Goal: Information Seeking & Learning: Check status

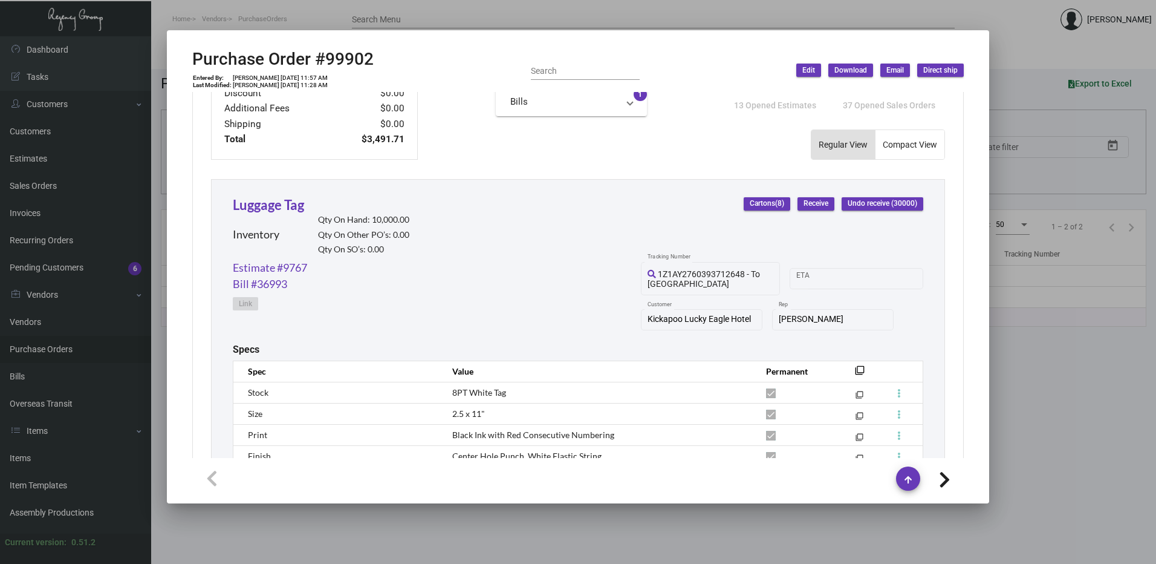
scroll to position [458, 0]
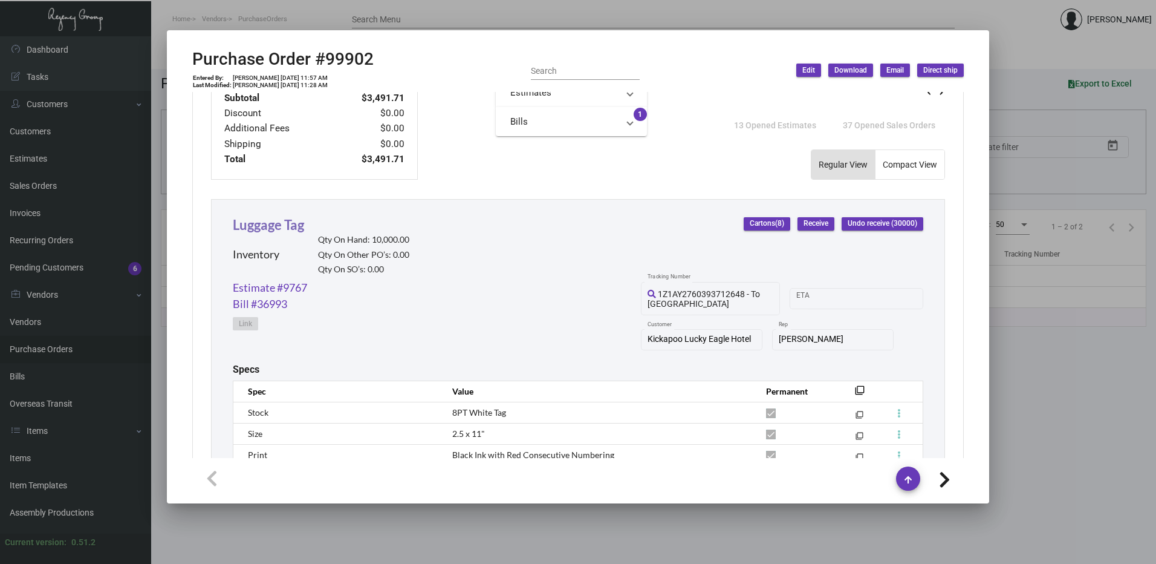
click at [256, 219] on link "Luggage Tag" at bounding box center [268, 224] width 71 height 16
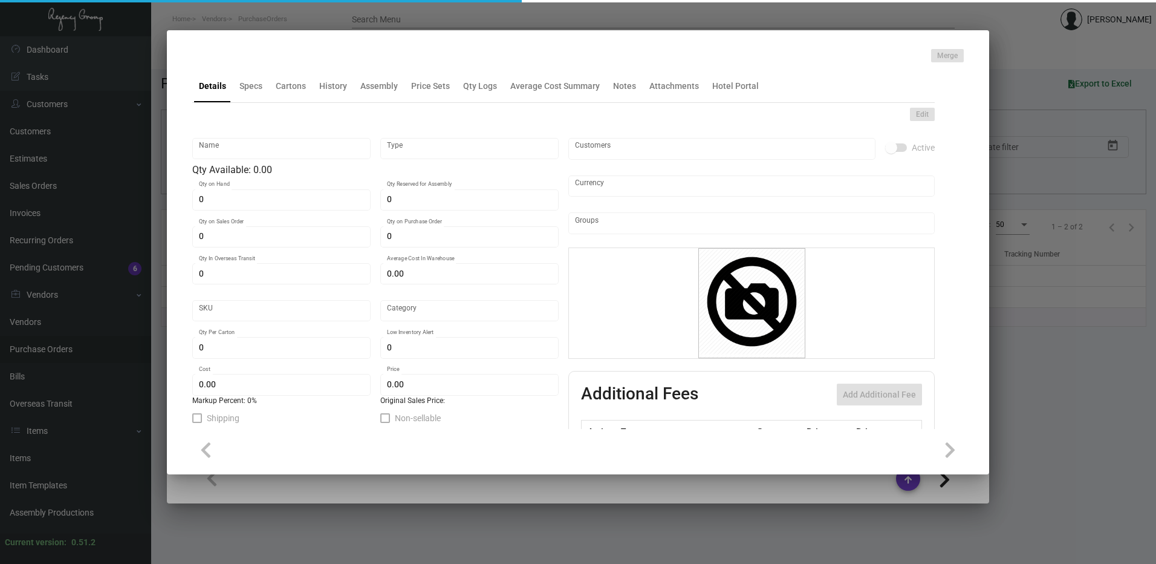
type input "Luggage Tag"
type input "Inventory"
type input "10,000"
type input "$ 0.17459"
type input "Standard"
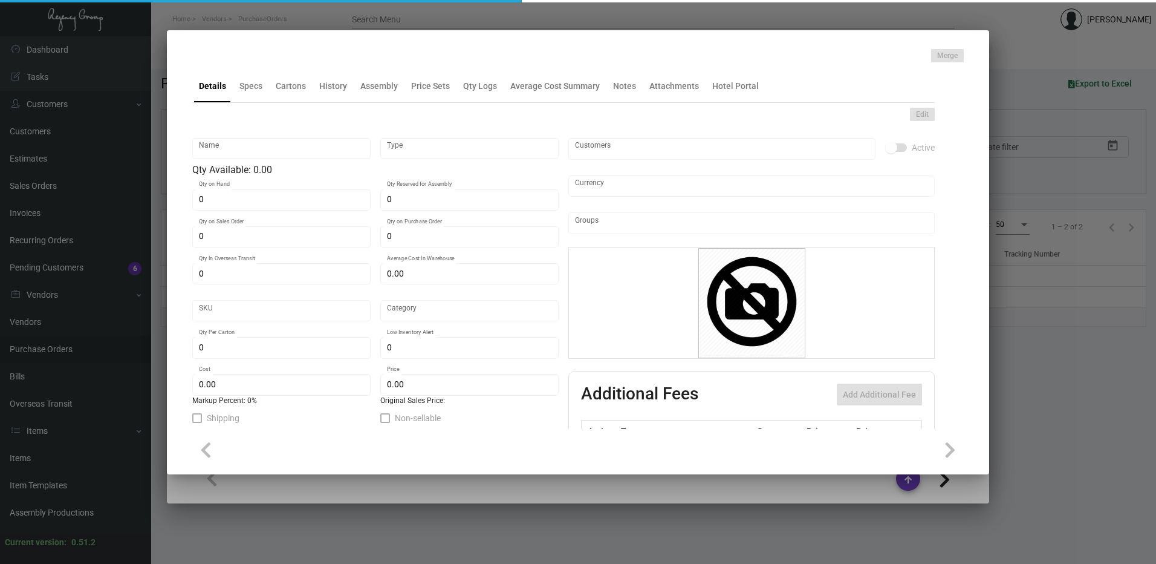
type input "4,000"
type input "$ 0.11639"
type input "$ 0.23"
checkbox input "true"
type input "United States Dollar $"
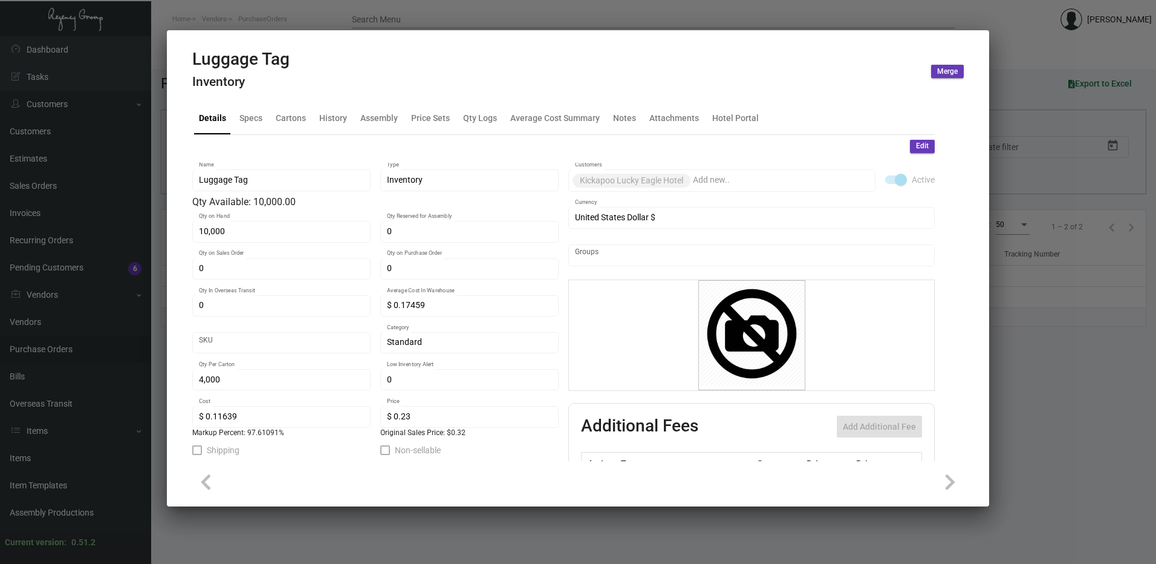
click at [323, 99] on mat-tab-group "Details Specs Cartons History Assembly Price Sets Qty Logs Average Cost Summary…" at bounding box center [564, 277] width 772 height 366
click at [328, 112] on div "History" at bounding box center [333, 117] width 28 height 13
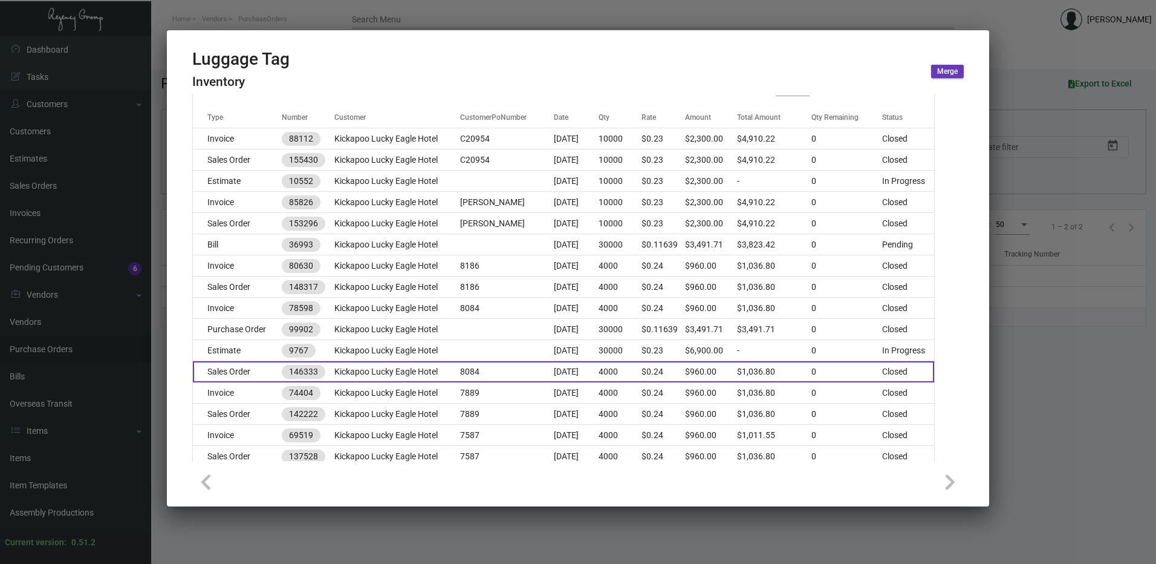
scroll to position [181, 0]
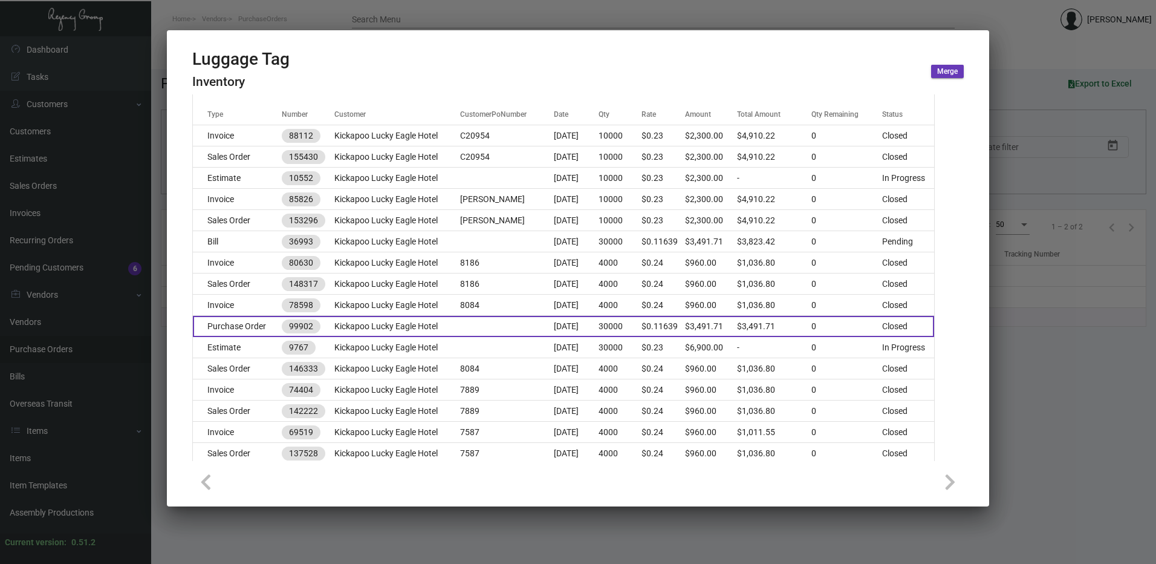
click at [247, 325] on td "Purchase Order" at bounding box center [237, 326] width 89 height 21
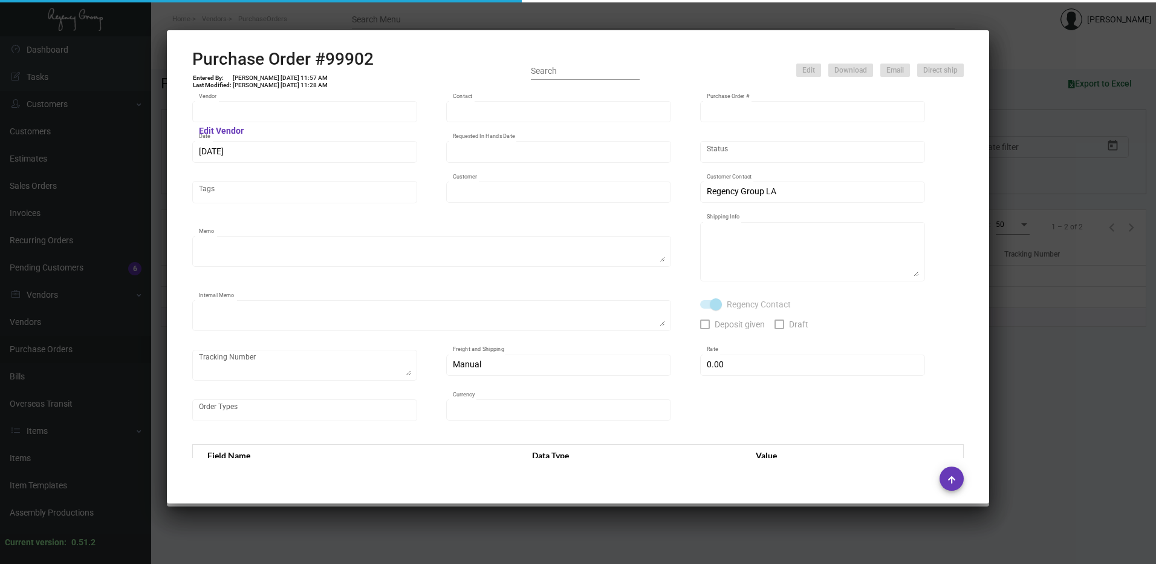
type input "SSP"
type input "[PERSON_NAME]"
type input "99902"
type input "[DATE]"
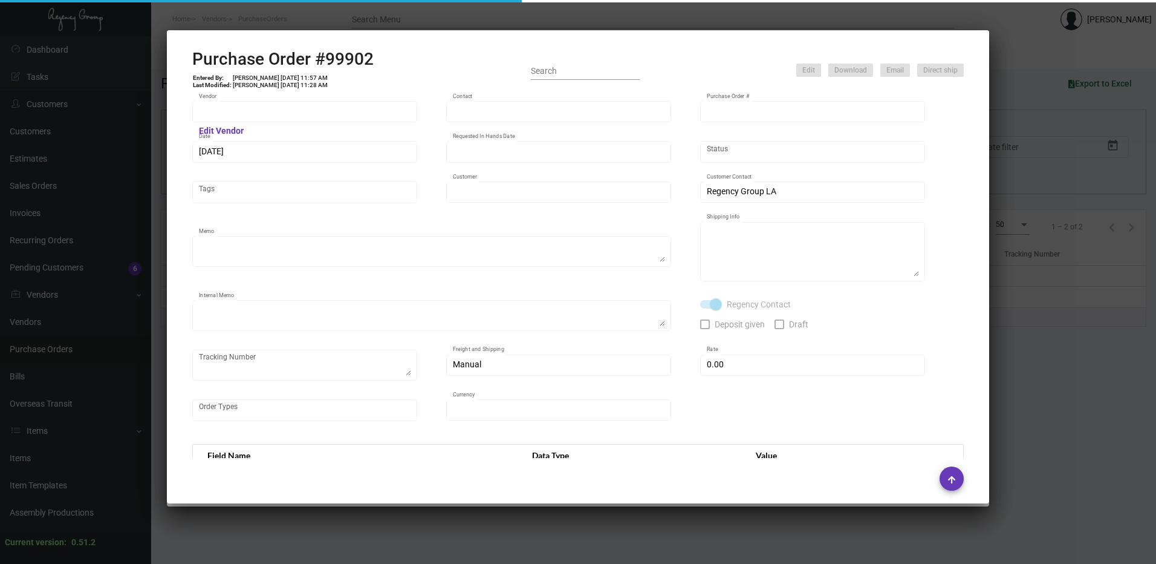
type input "Kickapoo Lucky Eagle Hotel"
type textarea "PLEASE SEND PDF PROOFS TO OUR ART TEAM ; [EMAIL_ADDRESS][DOMAIN_NAME] WITH ME I…"
type textarea "Regency Group LA - [PERSON_NAME] 10845 Vanowen [GEOGRAPHIC_DATA] US"
type textarea "7.25 - Proofs sent over; APPROVED. Shipped from SSP by UPS Ground TK#1Z1AY27603…"
checkbox input "true"
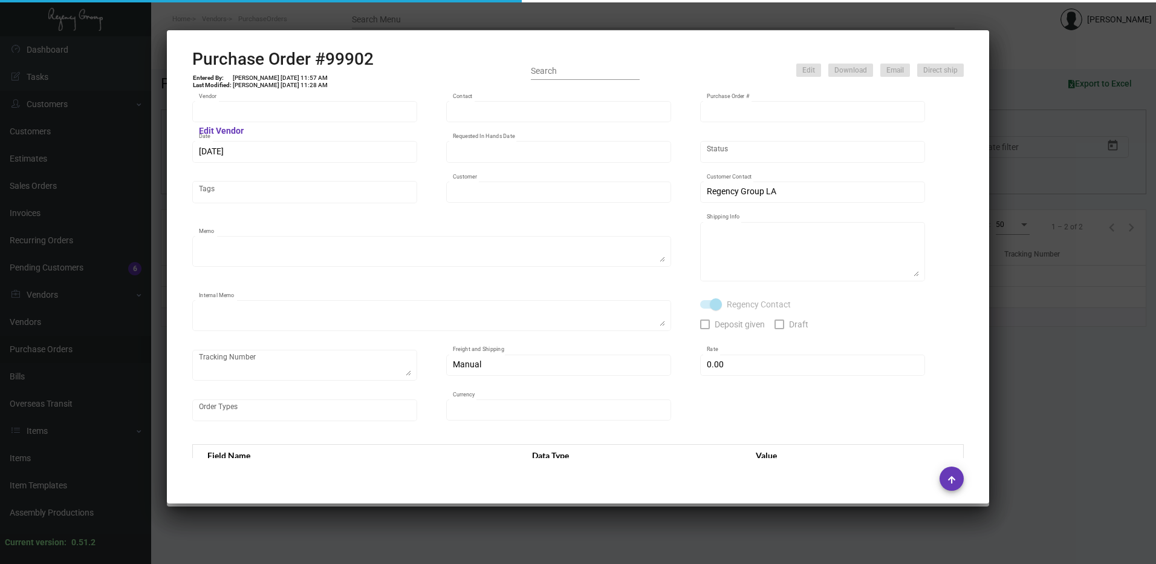
type input "$ 0.00"
type input "United States Dollar $"
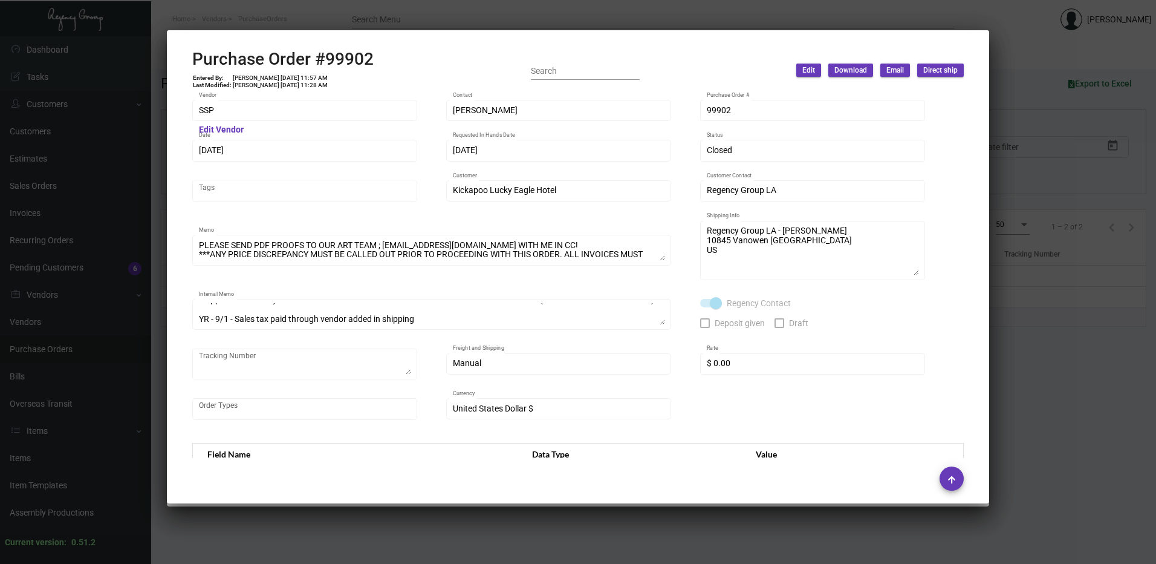
scroll to position [0, 0]
click at [288, 10] on div at bounding box center [578, 282] width 1156 height 564
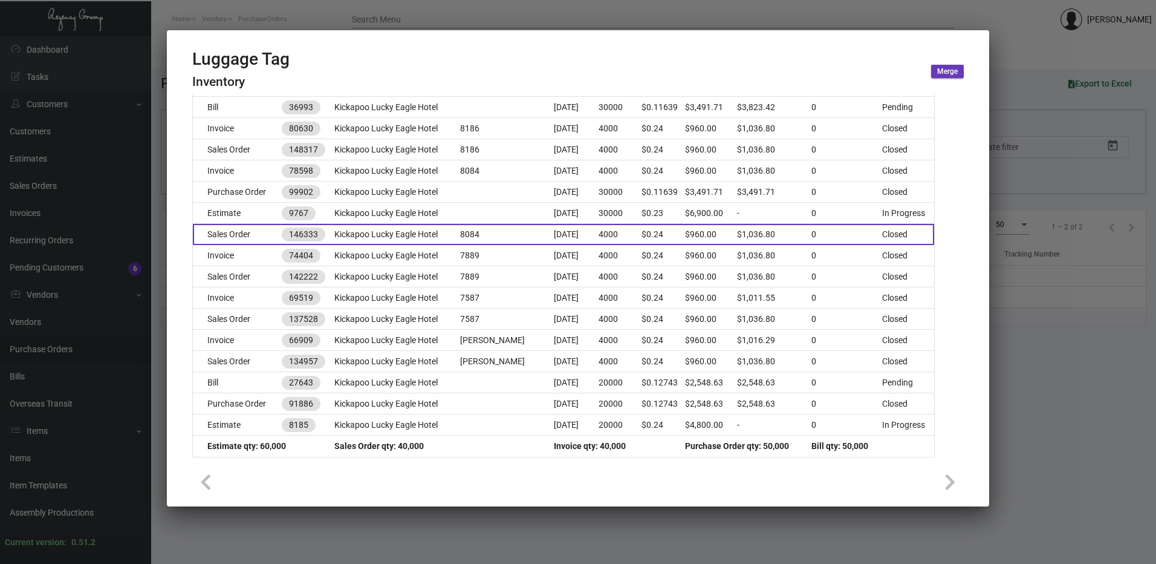
scroll to position [319, 0]
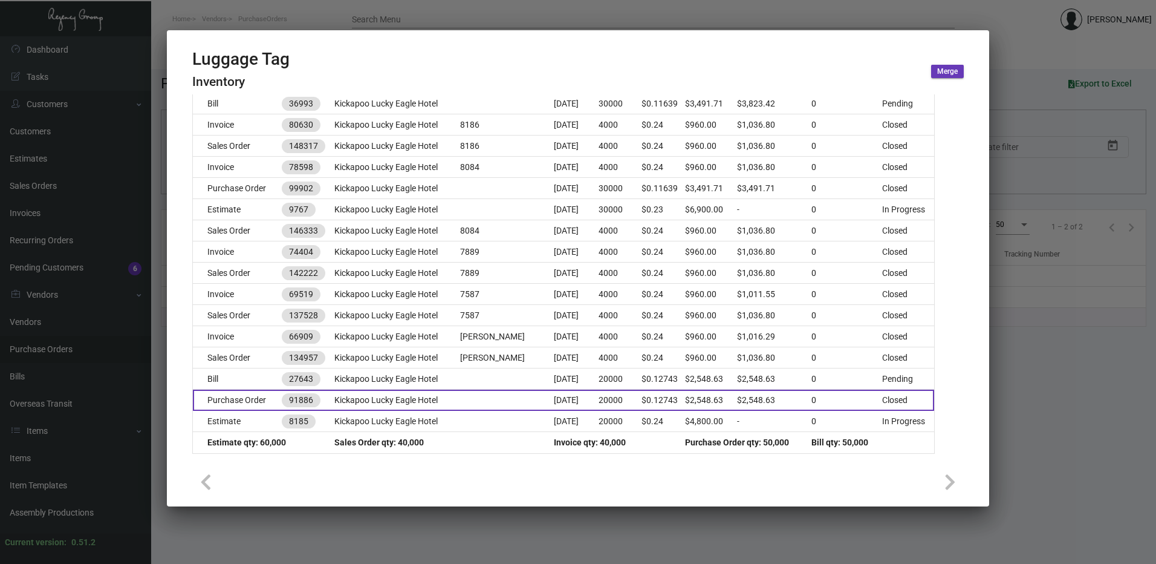
click at [230, 395] on td "Purchase Order" at bounding box center [237, 399] width 89 height 21
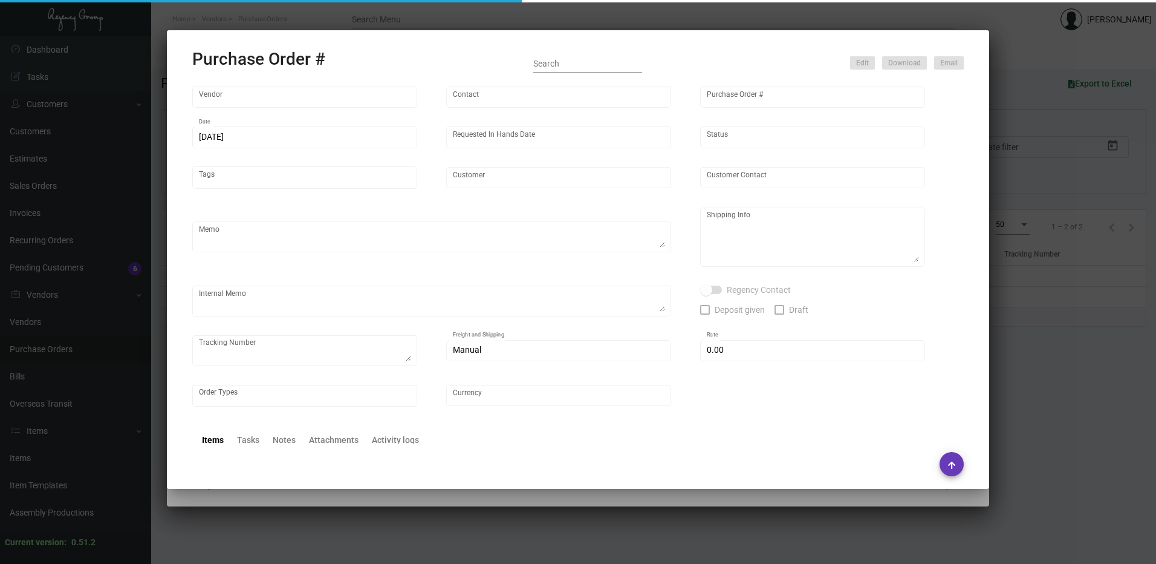
type input "SSP"
type input "[PERSON_NAME]"
type input "91886"
type input "[DATE]"
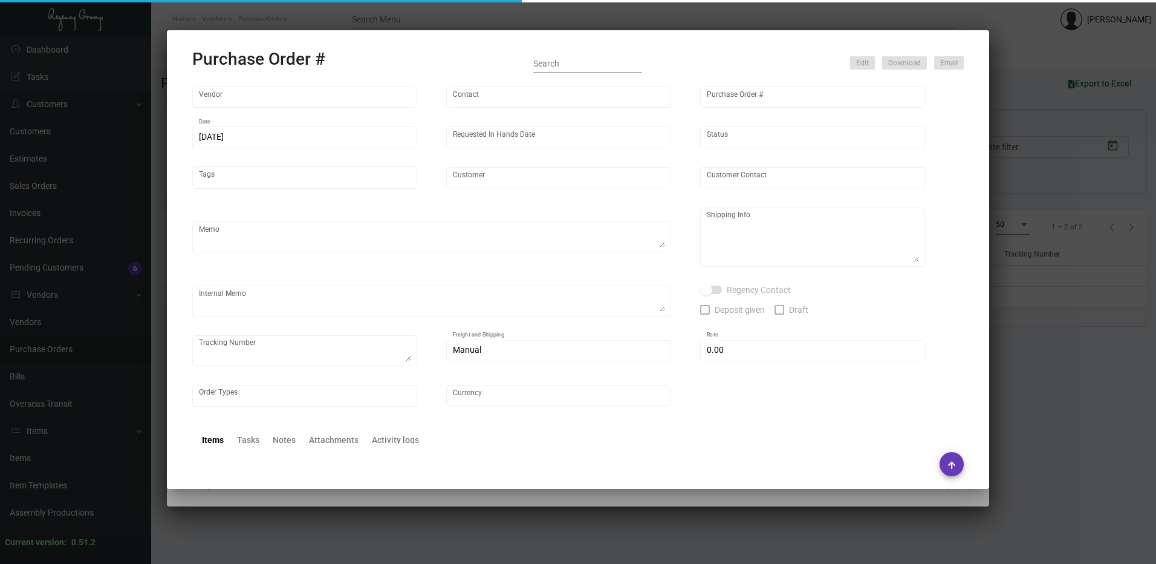
type input "Kickapoo Lucky Eagle Hotel"
type input "[PERSON_NAME]"
type textarea "SSP Quote 4875974 Please show PDF proof for approval - Confirm receipt of order…"
type textarea "The Regency Group Attn: Receiving Department [STREET_ADDRESS]"
type textarea "SSP Schedule - 25 Working days - [DATE] Order Acknowledgement attached - Estima…"
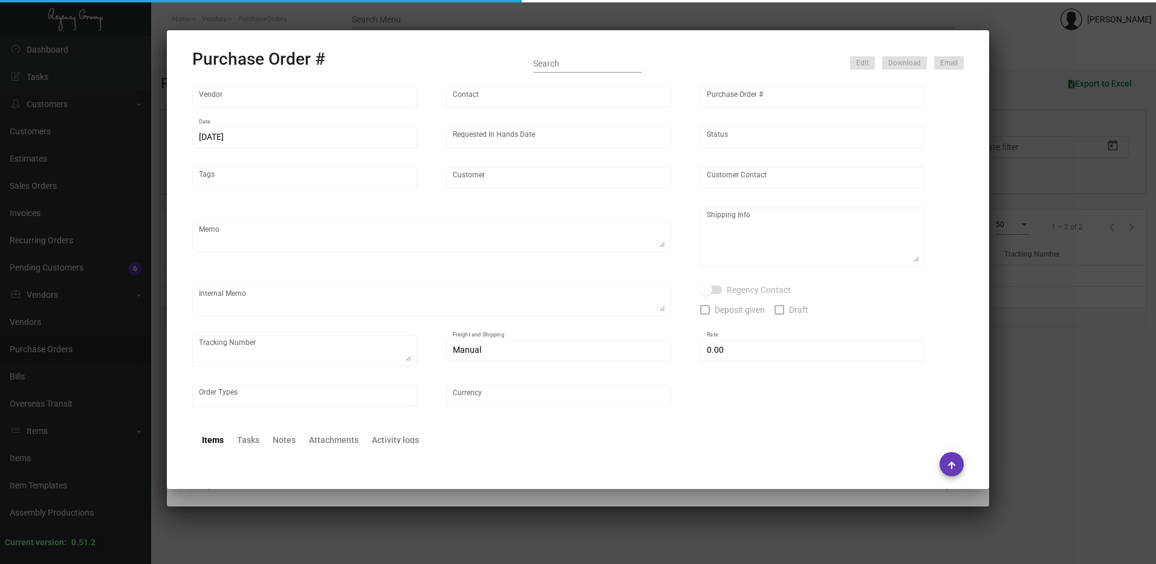
type input "$ 0.00"
type input "United States Dollar $"
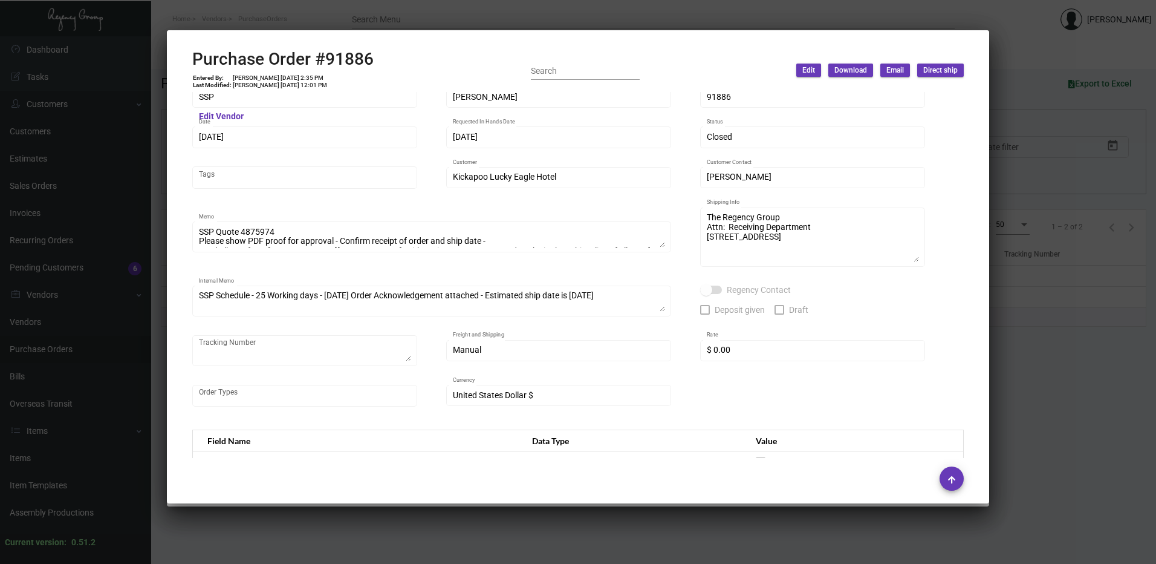
scroll to position [0, 0]
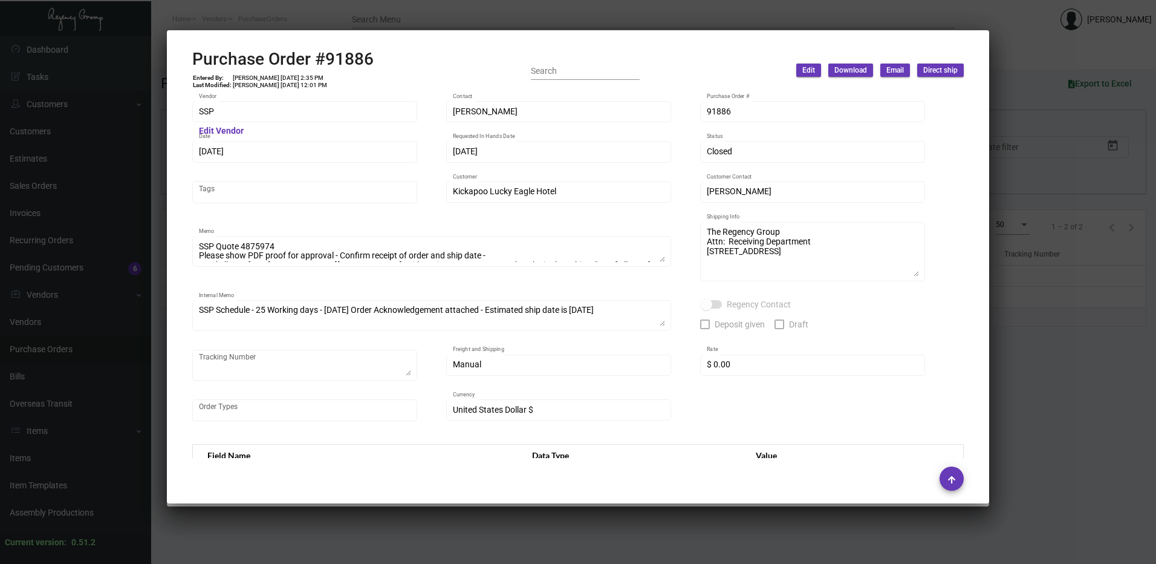
click at [183, 17] on div at bounding box center [578, 282] width 1156 height 564
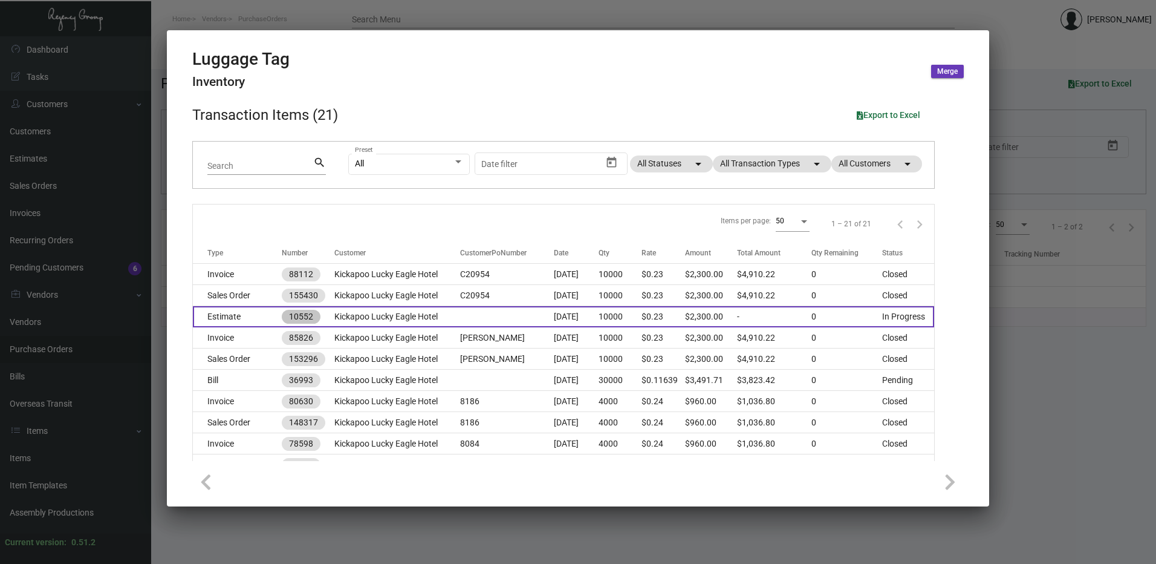
scroll to position [121, 0]
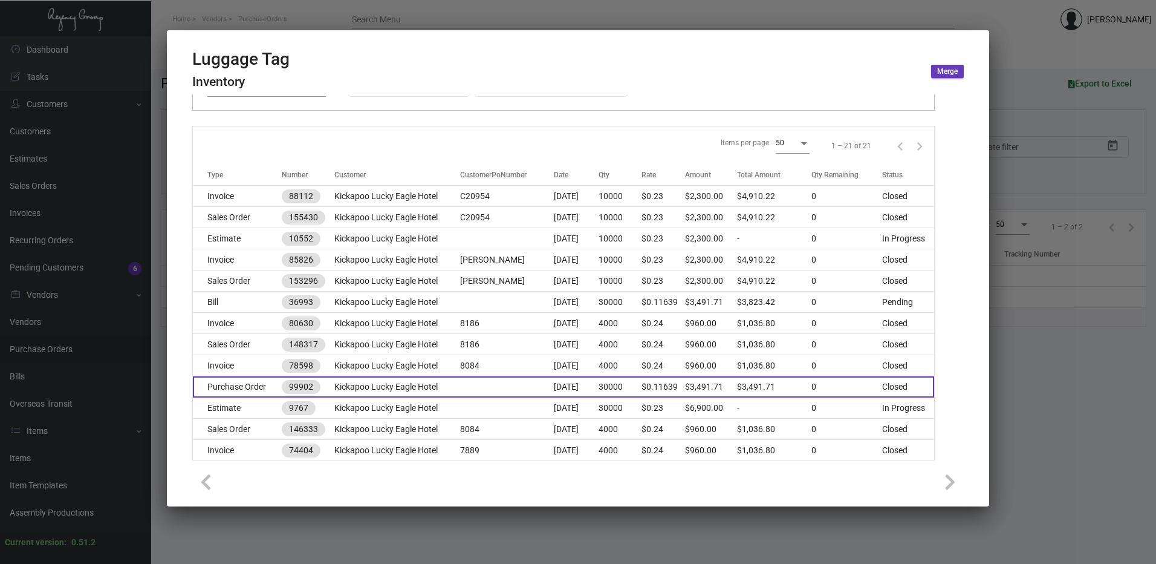
click at [231, 390] on td "Purchase Order" at bounding box center [237, 386] width 89 height 21
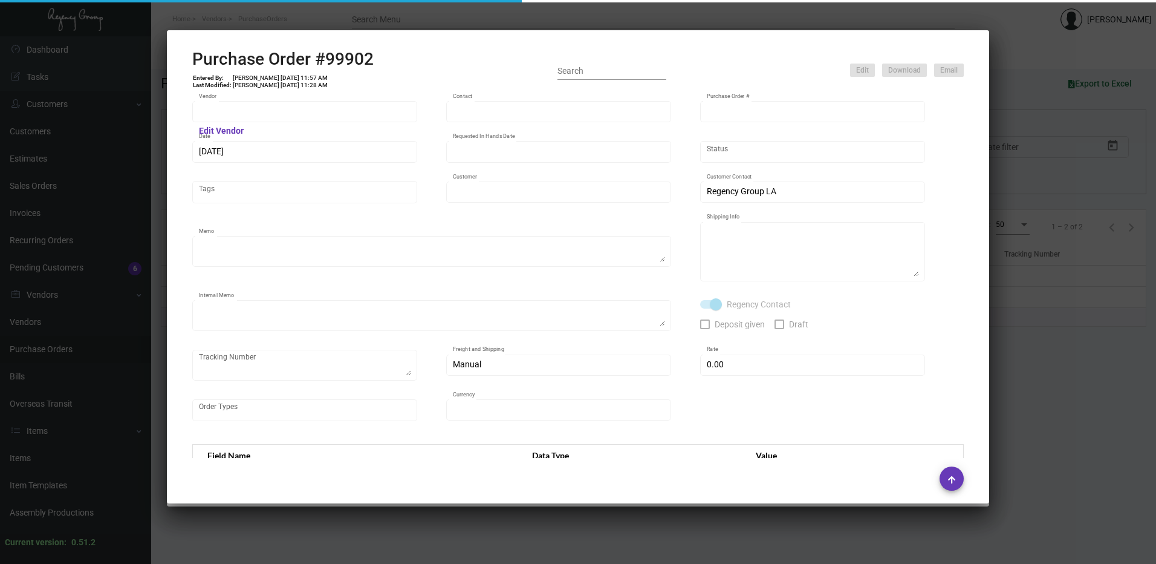
type input "SSP"
type input "[PERSON_NAME]"
type input "99902"
type input "[DATE]"
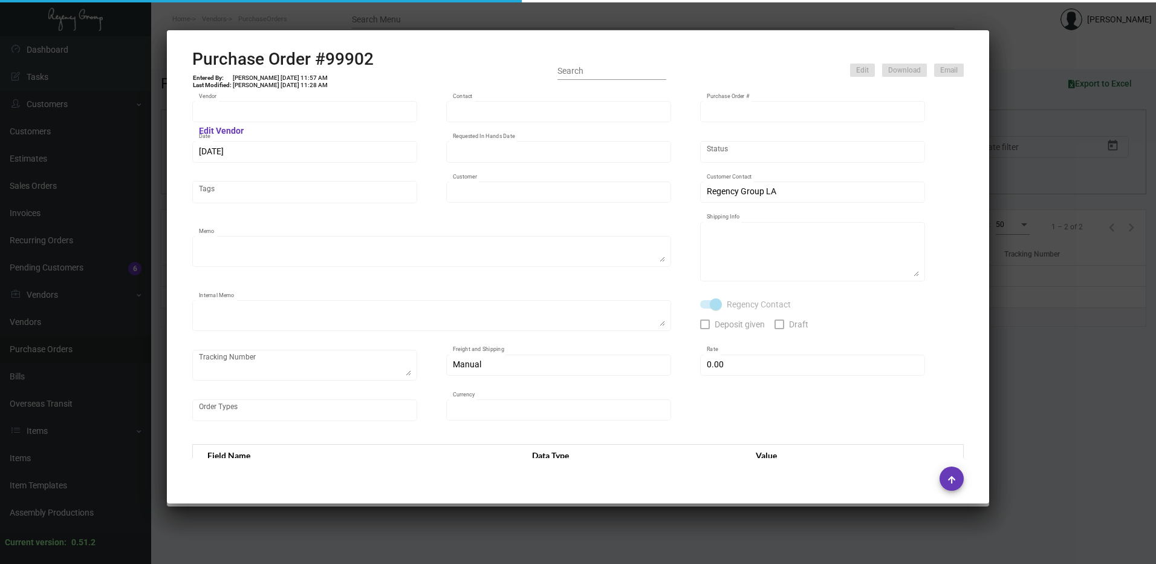
type input "Kickapoo Lucky Eagle Hotel"
type textarea "PLEASE SEND PDF PROOFS TO OUR ART TEAM ; [EMAIL_ADDRESS][DOMAIN_NAME] WITH ME I…"
type textarea "Regency Group LA - [PERSON_NAME] 10845 Vanowen [GEOGRAPHIC_DATA] US"
type textarea "7.25 - Proofs sent over; APPROVED. Shipped from SSP by UPS Ground TK#1Z1AY27603…"
checkbox input "true"
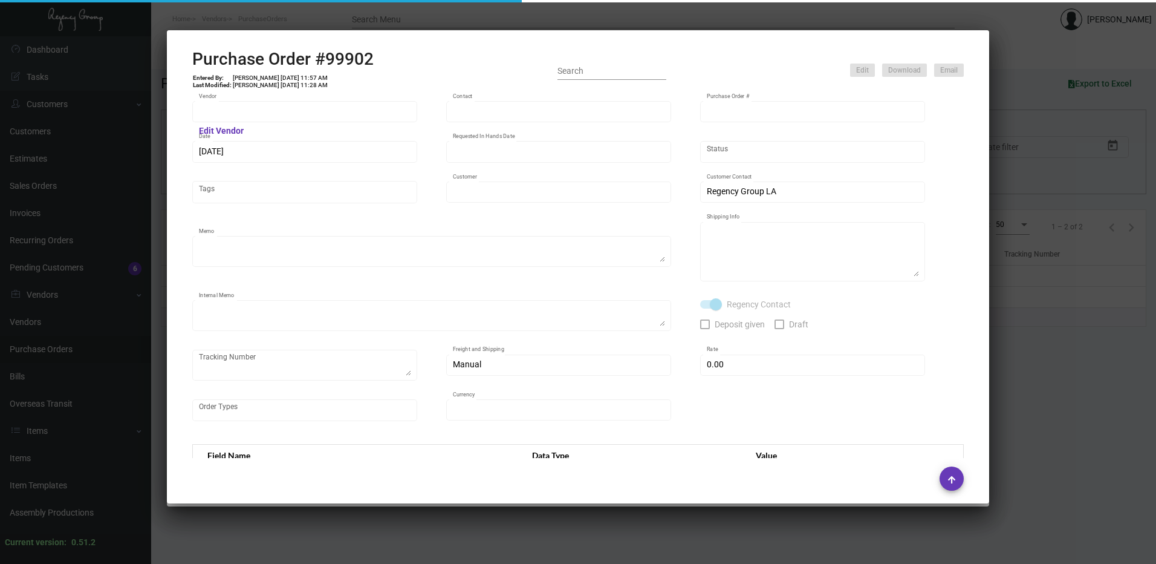
type input "$ 0.00"
type input "United States Dollar $"
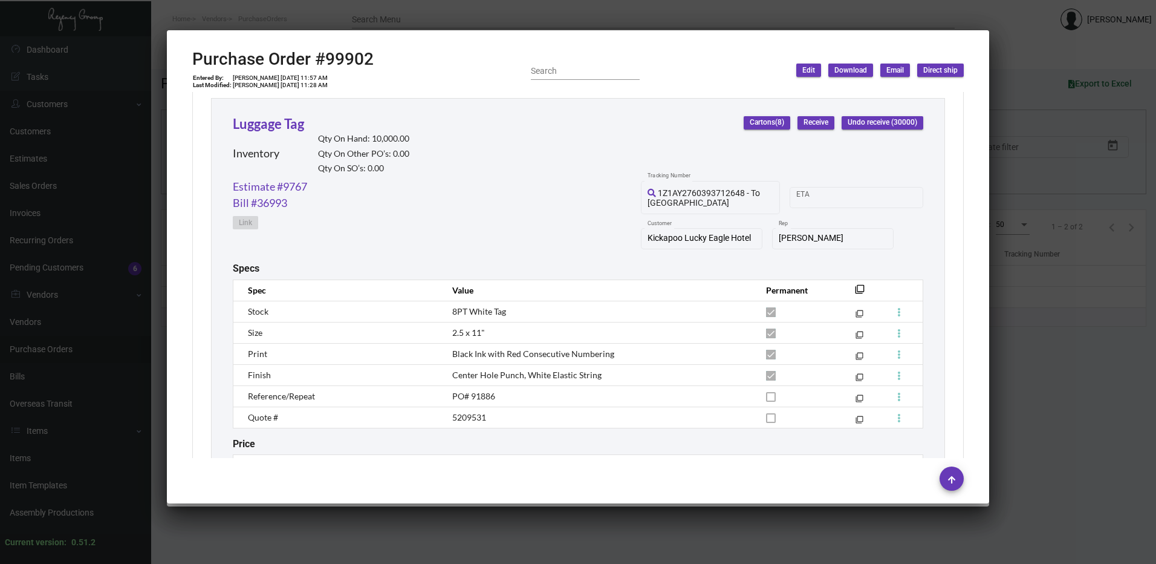
scroll to position [639, 0]
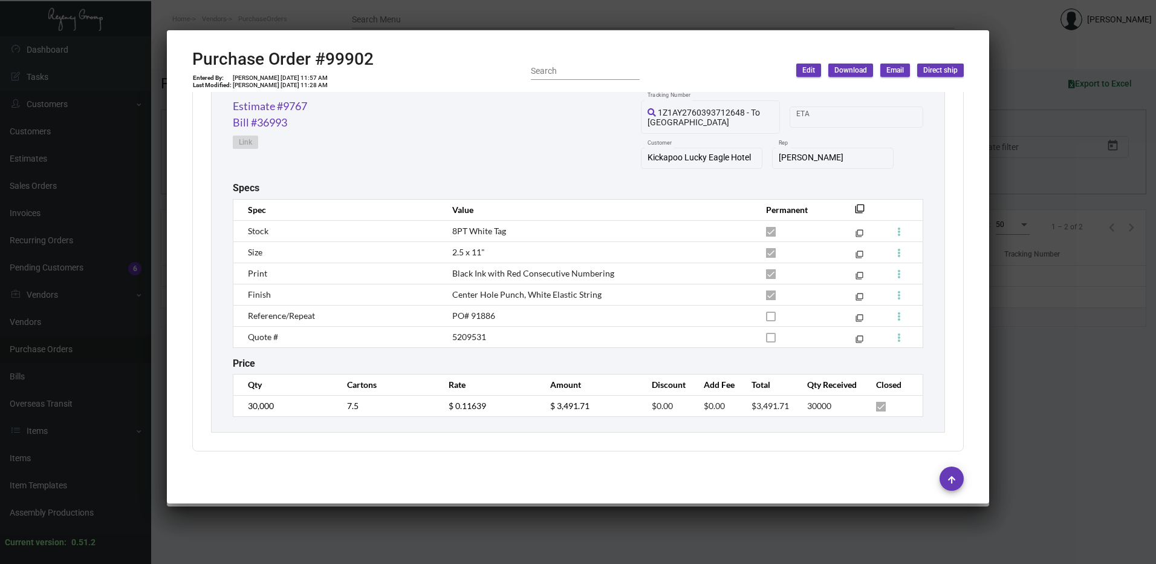
click at [412, 170] on div "Estimate #9767 Bill #36993 Link 1Z1AY2760393712648 - To LA Warehouse Tracking N…" at bounding box center [578, 140] width 691 height 84
click at [243, 19] on div at bounding box center [578, 282] width 1156 height 564
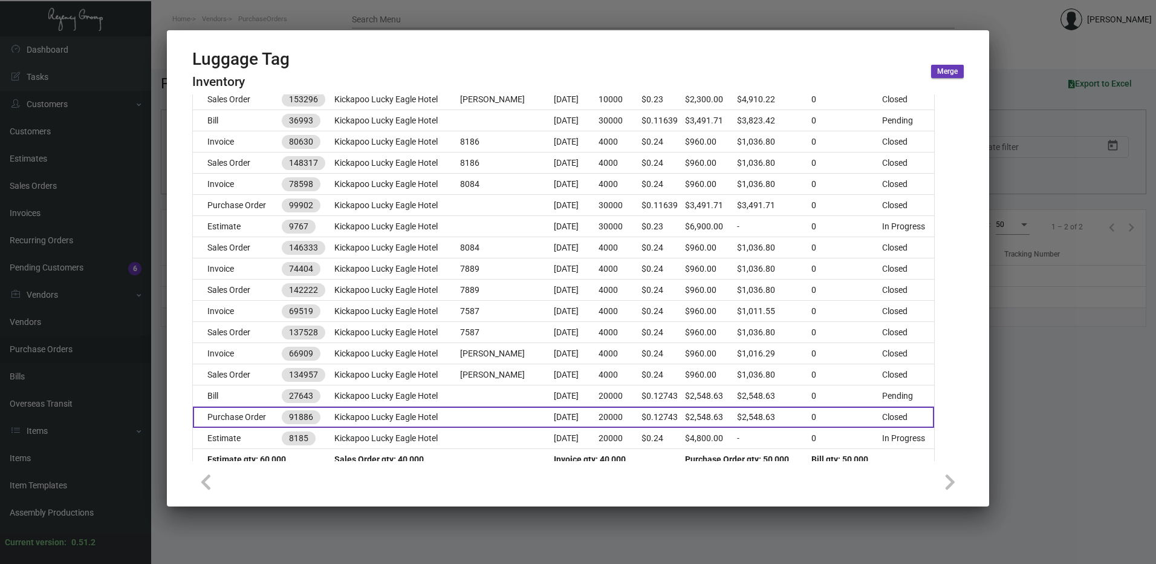
scroll to position [319, 0]
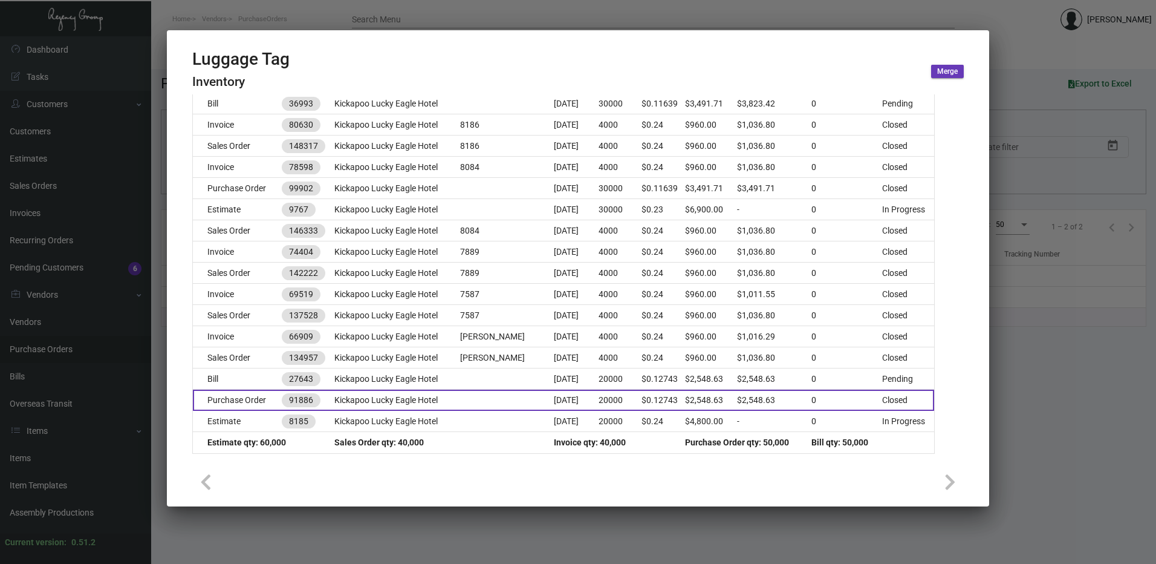
click at [236, 395] on td "Purchase Order" at bounding box center [237, 399] width 89 height 21
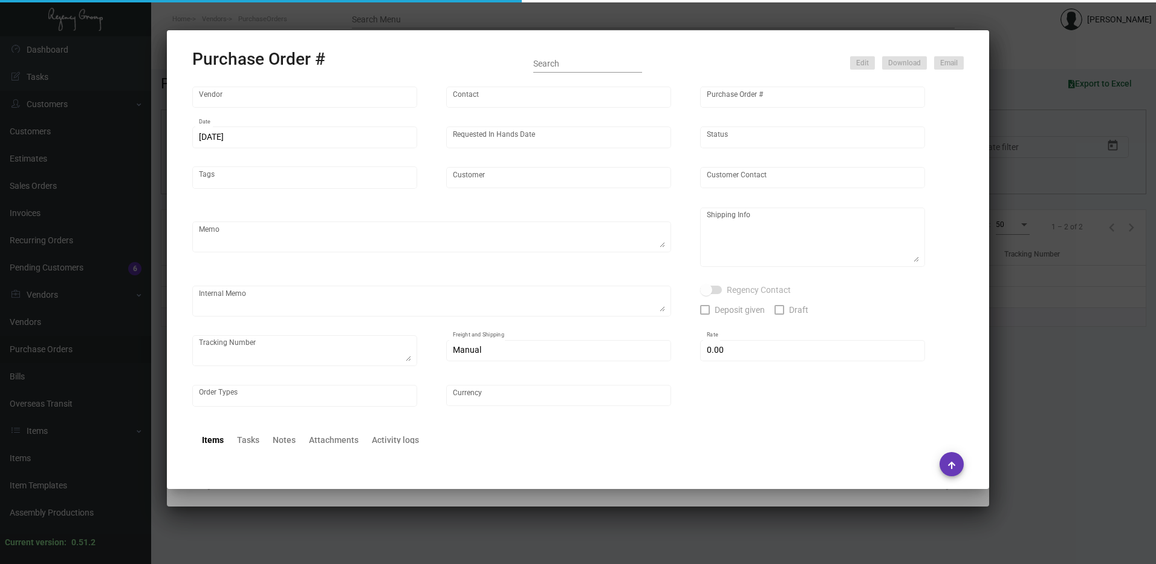
type input "SSP"
type input "[PERSON_NAME]"
type input "91886"
type input "[DATE]"
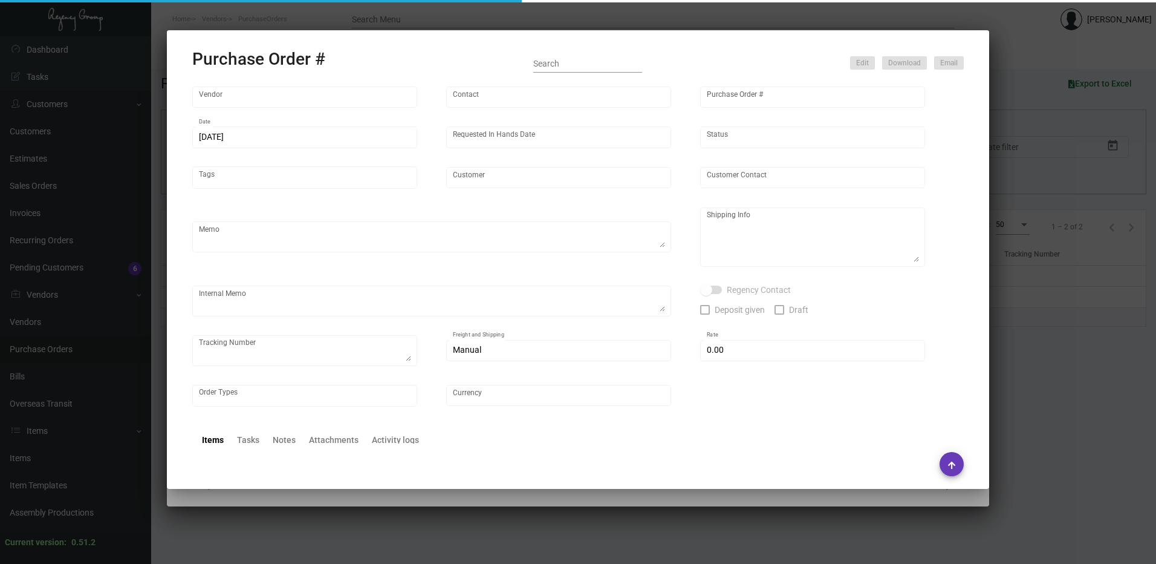
type input "Kickapoo Lucky Eagle Hotel"
type input "[PERSON_NAME]"
type textarea "SSP Quote 4875974 Please show PDF proof for approval - Confirm receipt of order…"
type textarea "The Regency Group Attn: Receiving Department [STREET_ADDRESS]"
type textarea "SSP Schedule - 25 Working days - [DATE] Order Acknowledgement attached - Estima…"
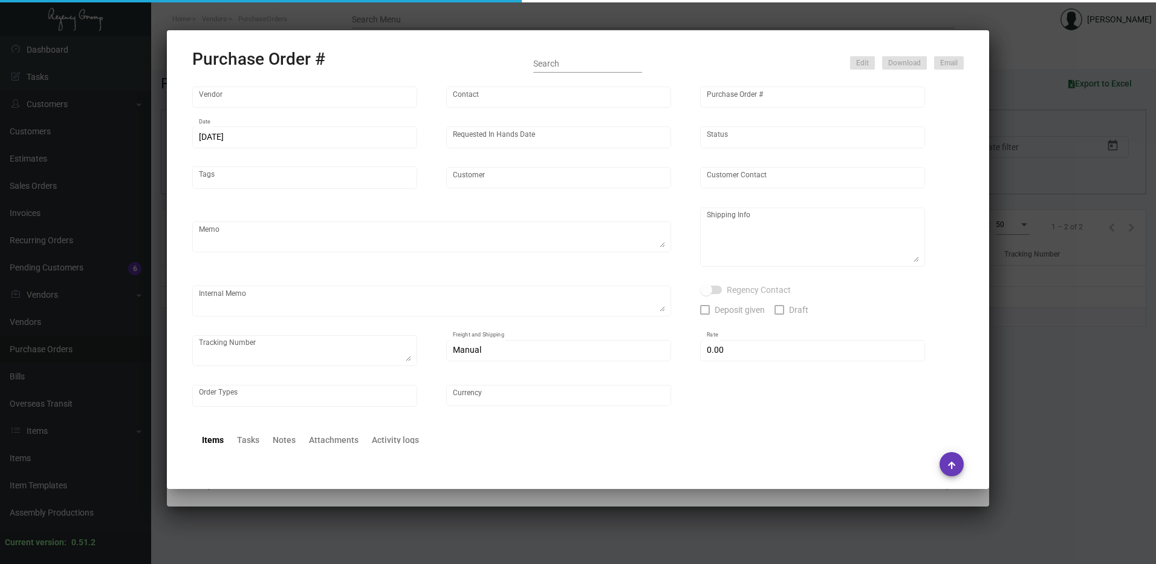
type input "$ 0.00"
type input "United States Dollar $"
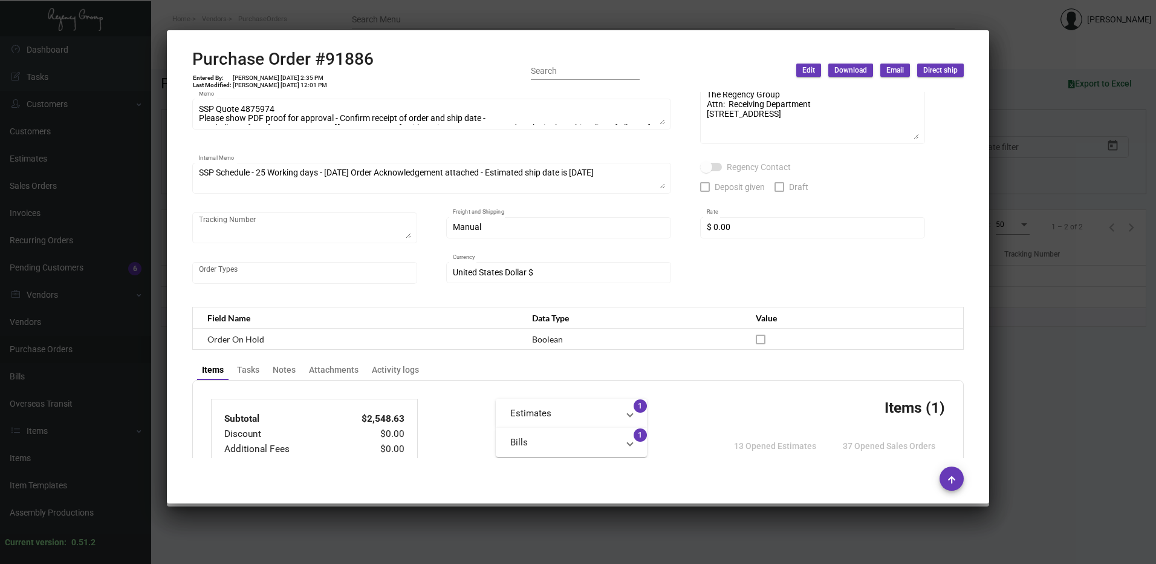
scroll to position [242, 0]
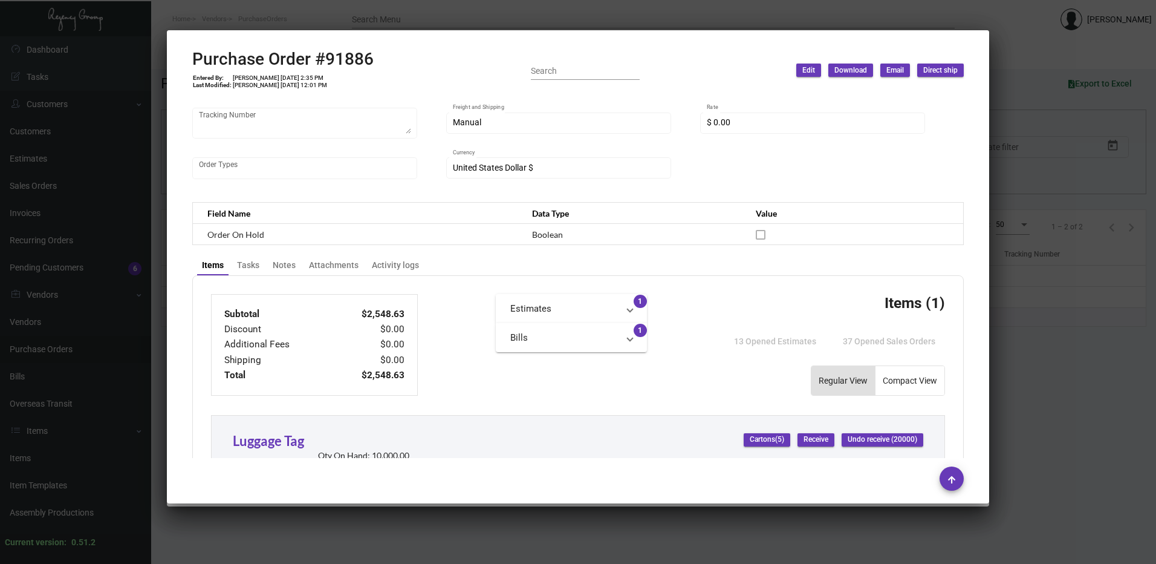
click at [355, 7] on div at bounding box center [578, 282] width 1156 height 564
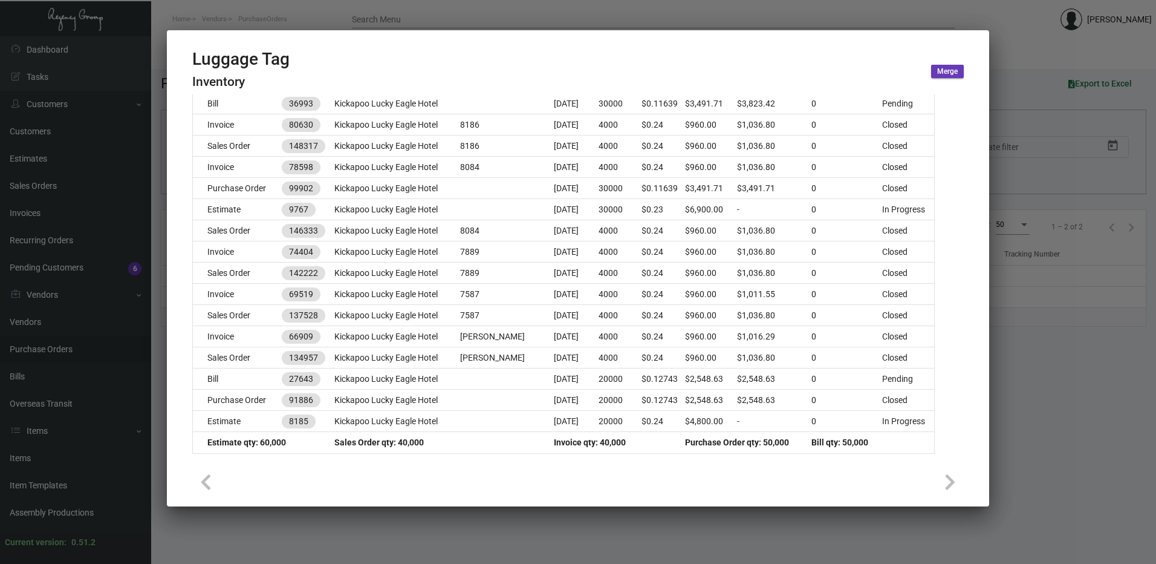
click at [603, 8] on div at bounding box center [578, 282] width 1156 height 564
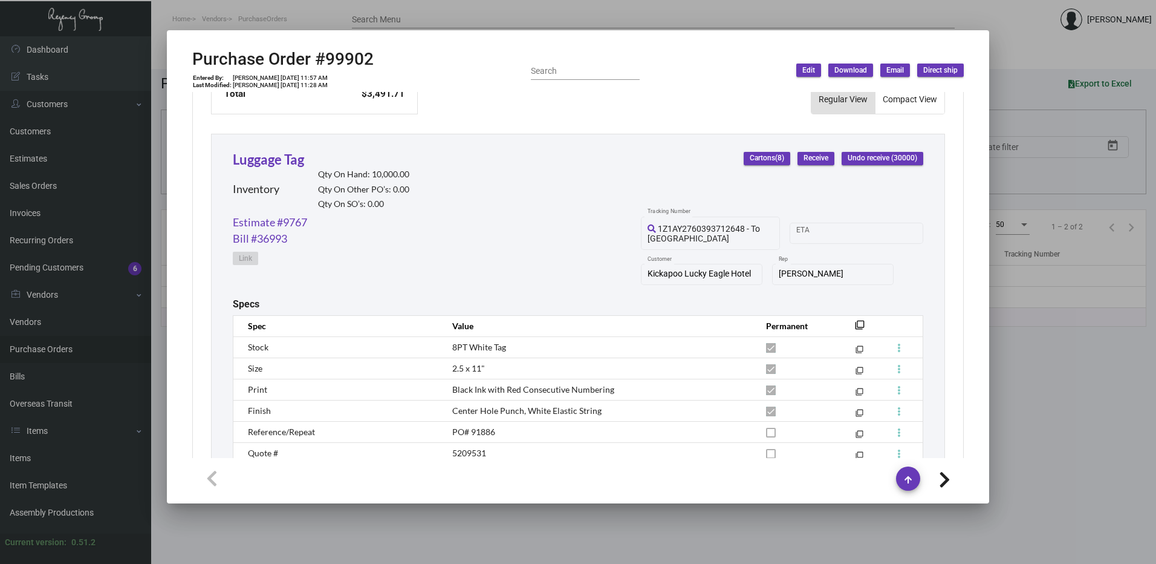
scroll to position [639, 0]
